Goal: Information Seeking & Learning: Learn about a topic

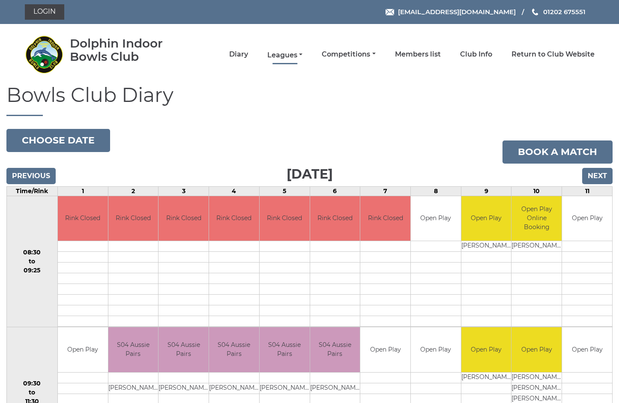
click at [303, 54] on link "Leagues" at bounding box center [284, 55] width 35 height 9
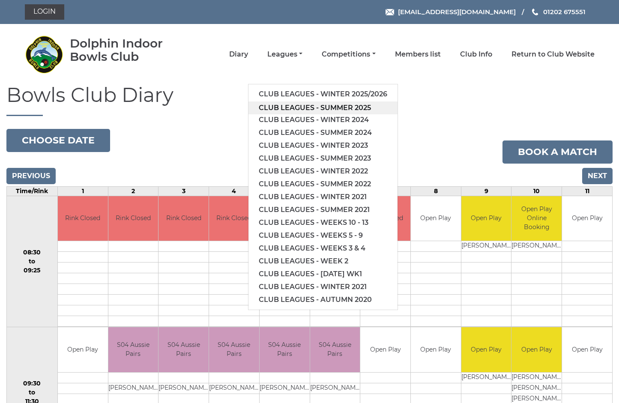
click at [327, 107] on link "Club leagues - Summer 2025" at bounding box center [323, 108] width 149 height 13
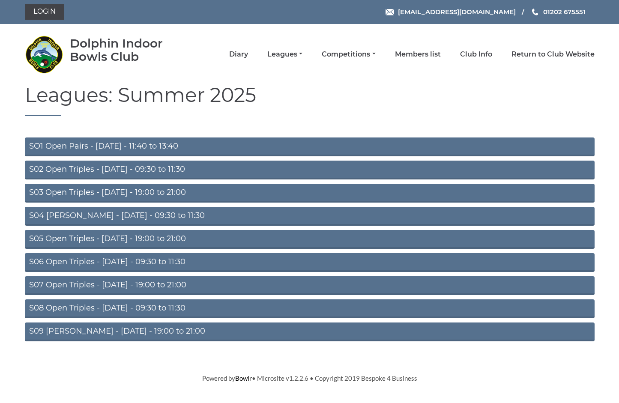
click at [168, 214] on link "S04 [PERSON_NAME] - [DATE] - 09:30 to 11:30" at bounding box center [310, 216] width 570 height 19
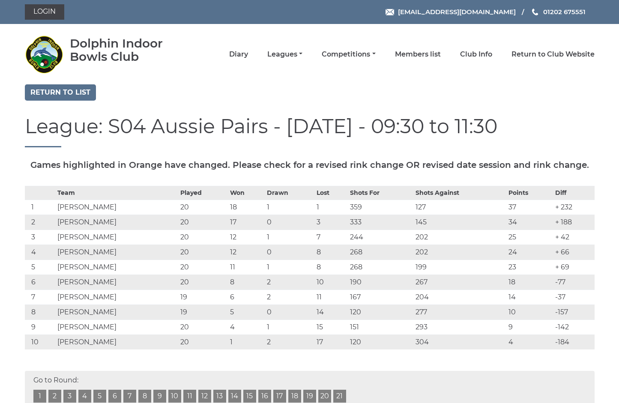
click at [326, 394] on link "20" at bounding box center [324, 396] width 13 height 13
click at [78, 94] on link "Return to list" at bounding box center [60, 92] width 71 height 16
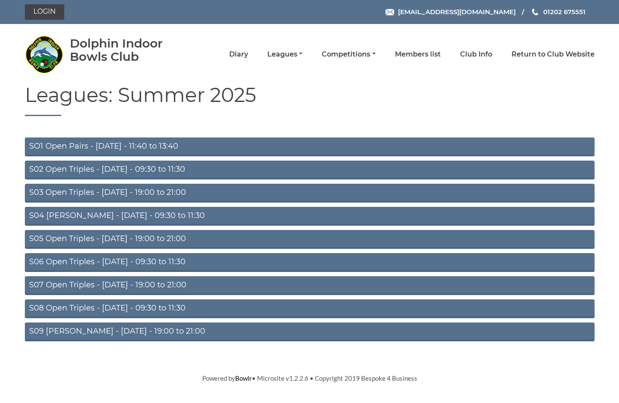
click at [150, 194] on link "S03 Open Triples - [DATE] - 19:00 to 21:00" at bounding box center [310, 193] width 570 height 19
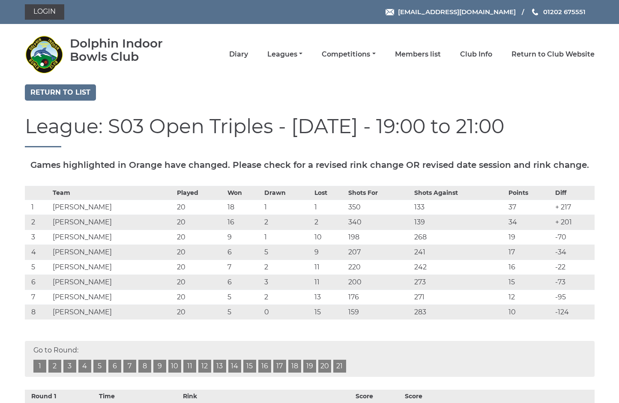
click at [327, 367] on link "20" at bounding box center [324, 366] width 13 height 13
click at [77, 92] on link "Return to list" at bounding box center [60, 92] width 71 height 16
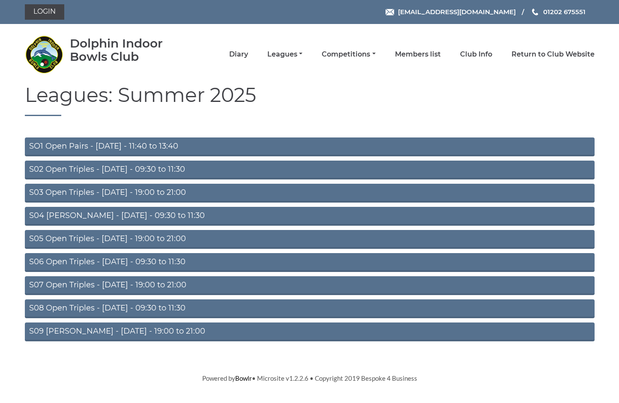
click at [163, 237] on link "S05 Open Triples - [DATE] - 19:00 to 21:00" at bounding box center [310, 239] width 570 height 19
